Goal: Information Seeking & Learning: Learn about a topic

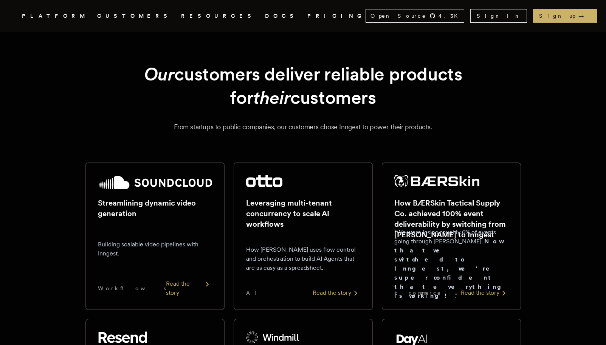
click at [96, 6] on nav "Inngest .cls-1 { fill: #FAFAF9; } PLATFORM CUSTOMERS RESOURCES DOCS PRICING Ope…" at bounding box center [303, 16] width 605 height 32
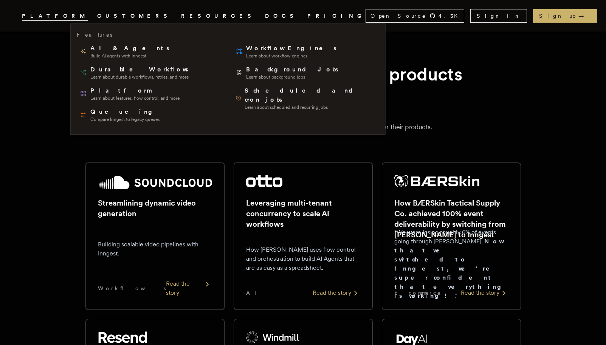
click at [83, 14] on span "PLATFORM" at bounding box center [55, 15] width 66 height 9
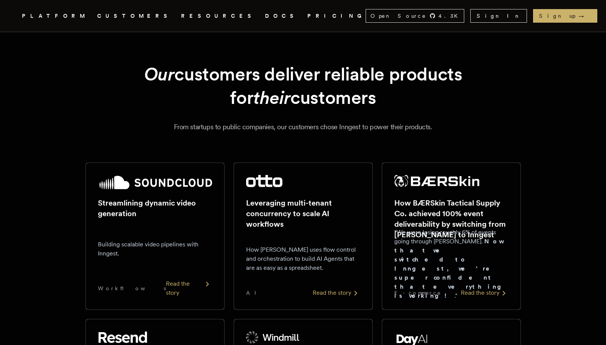
click at [235, 20] on nav "Inngest .cls-1 { fill: #FAFAF9; } PLATFORM CUSTOMERS RESOURCES DOCS PRICING Ope…" at bounding box center [303, 16] width 605 height 32
click at [235, 10] on nav "Inngest .cls-1 { fill: #FAFAF9; } PLATFORM CUSTOMERS RESOURCES DOCS PRICING Ope…" at bounding box center [303, 16] width 605 height 32
click at [307, 12] on link "PRICING" at bounding box center [336, 15] width 58 height 9
